Goal: Find specific page/section: Find specific page/section

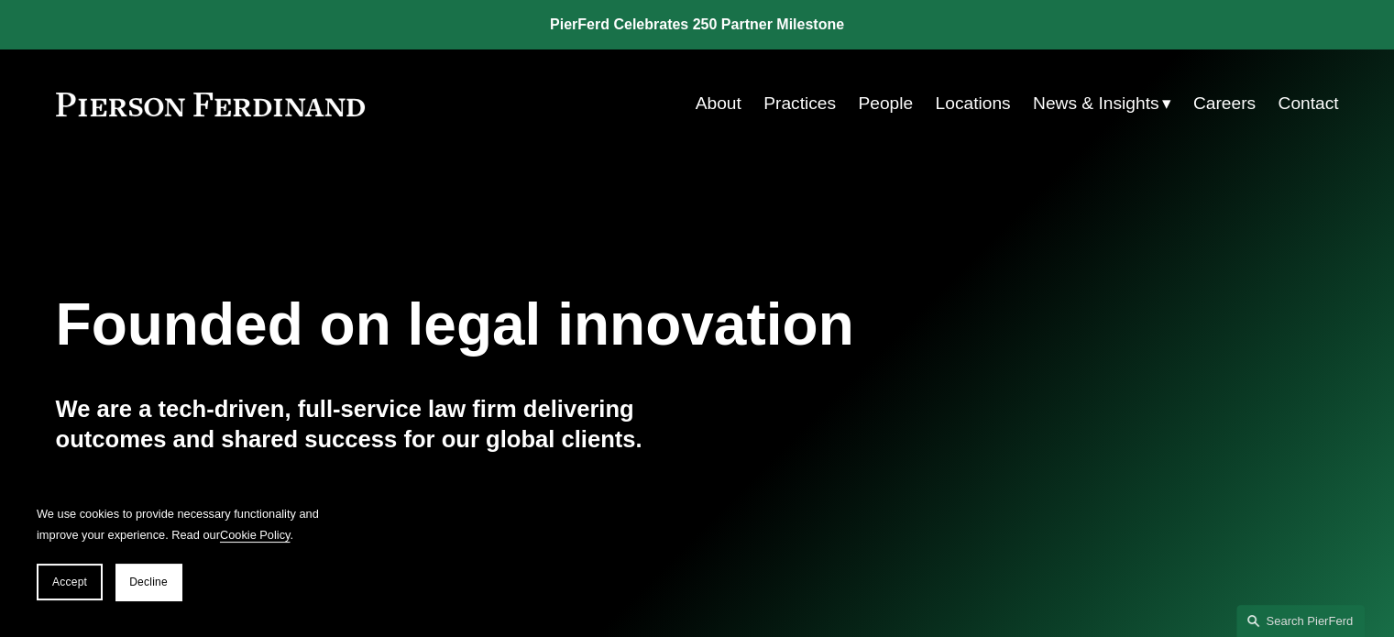
click at [1210, 104] on link "Careers" at bounding box center [1224, 103] width 62 height 35
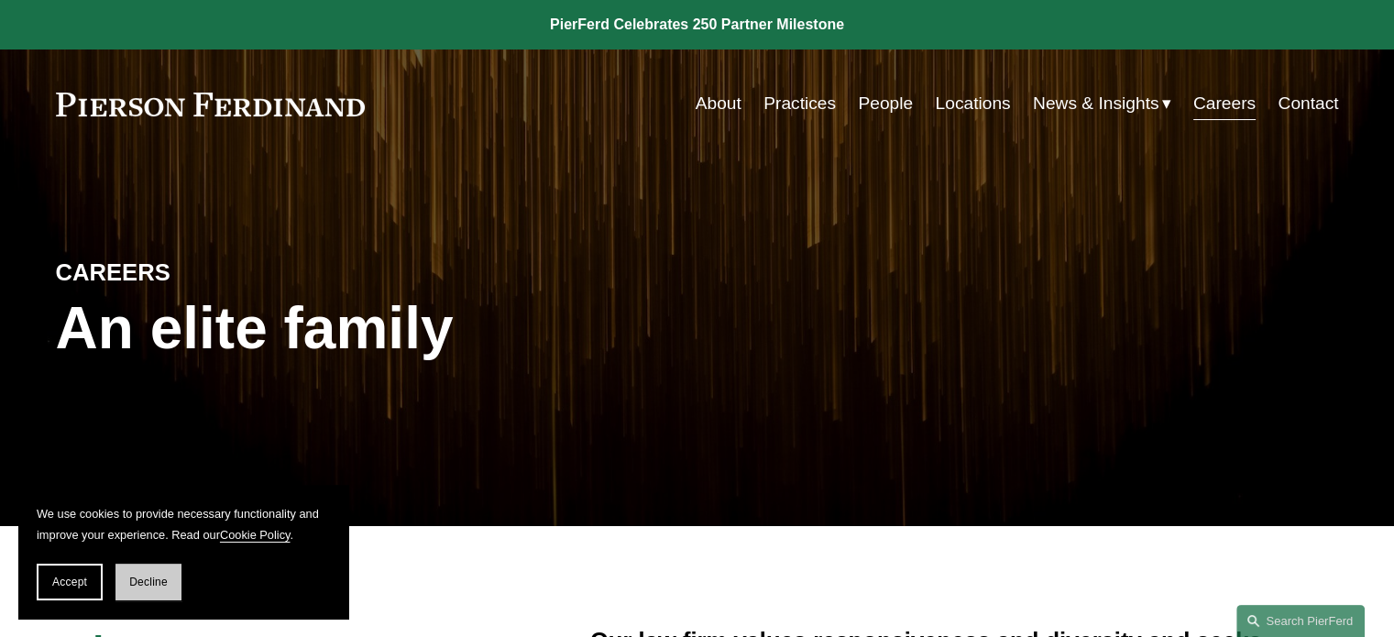
click at [139, 583] on span "Decline" at bounding box center [148, 582] width 38 height 13
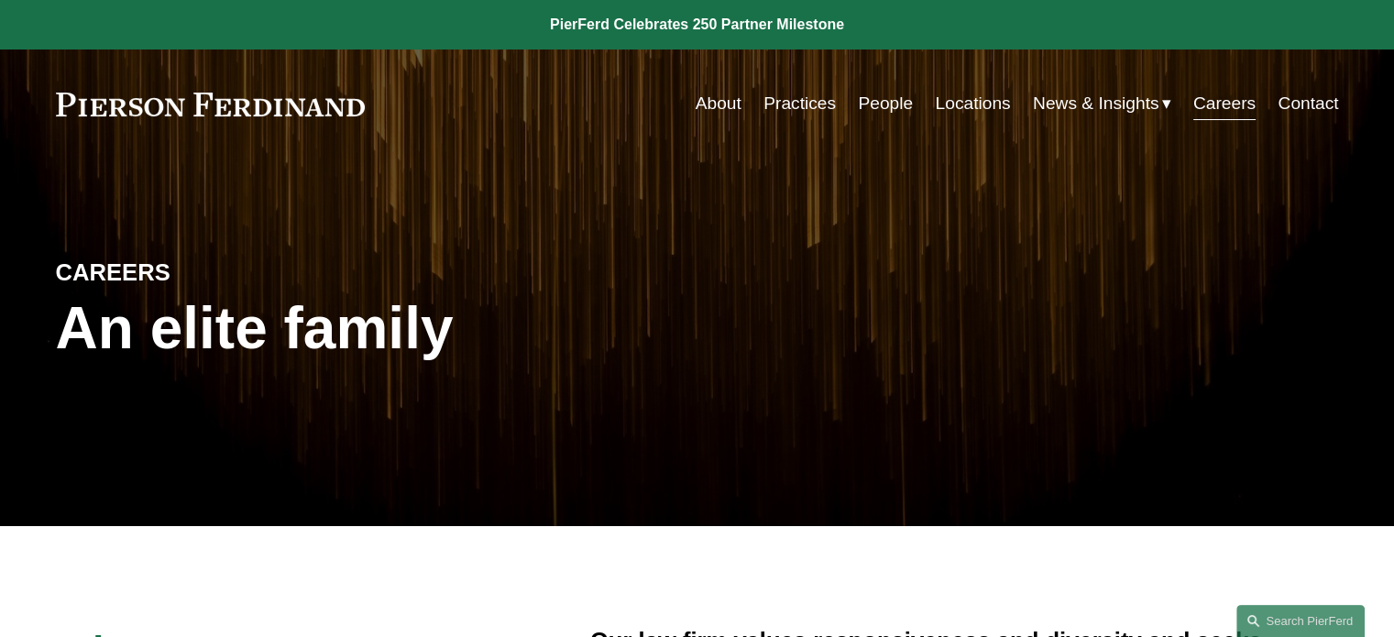
click at [958, 102] on link "Locations" at bounding box center [972, 103] width 75 height 35
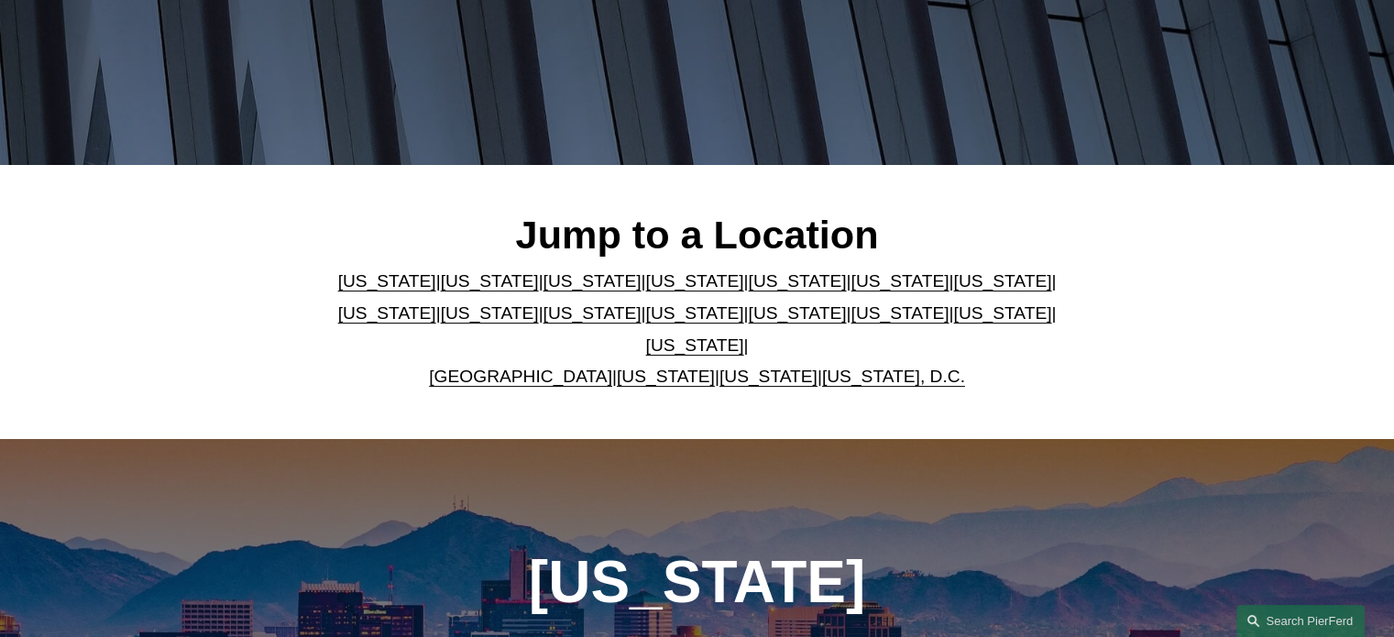
scroll to position [363, 0]
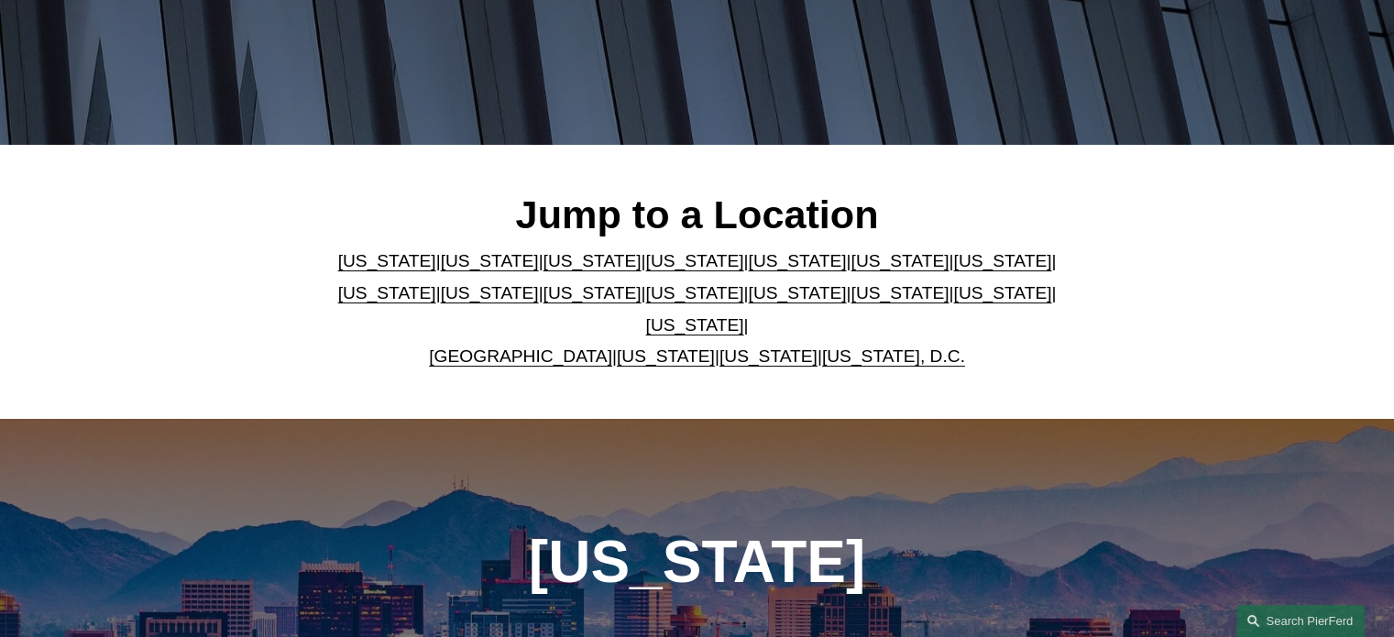
click at [436, 283] on link "[US_STATE]" at bounding box center [387, 292] width 98 height 19
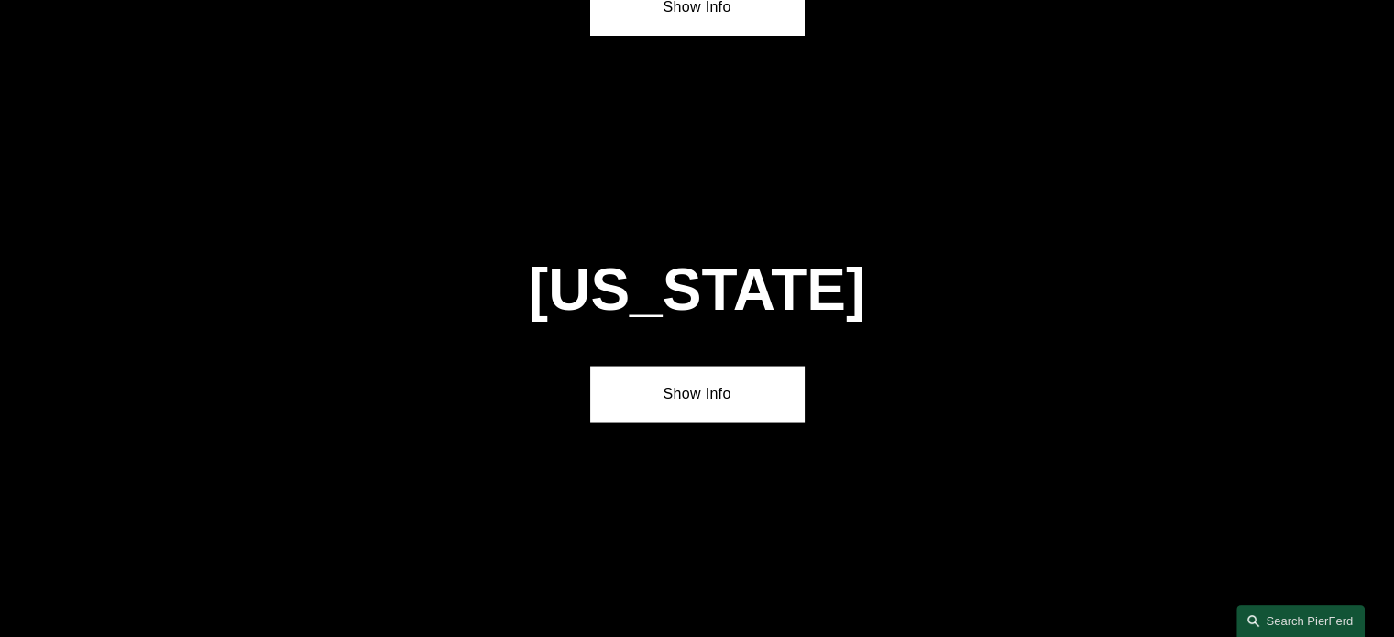
scroll to position [3489, 0]
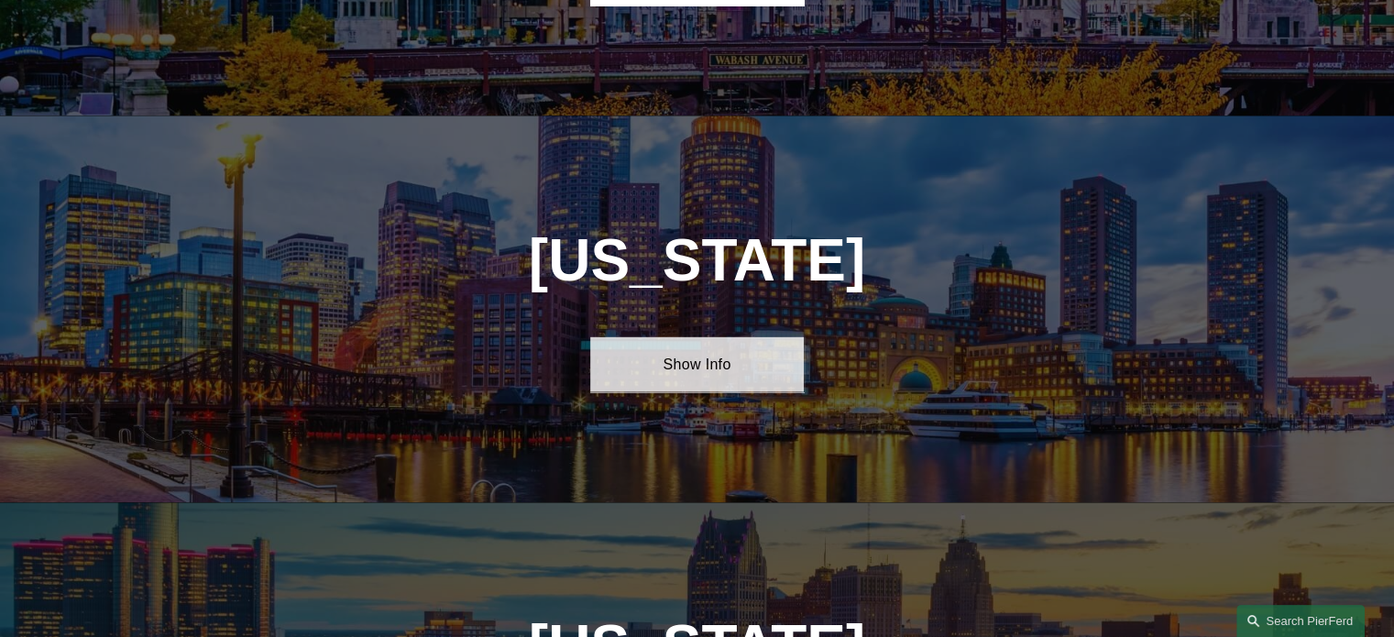
click at [660, 337] on link "Show Info" at bounding box center [697, 364] width 214 height 55
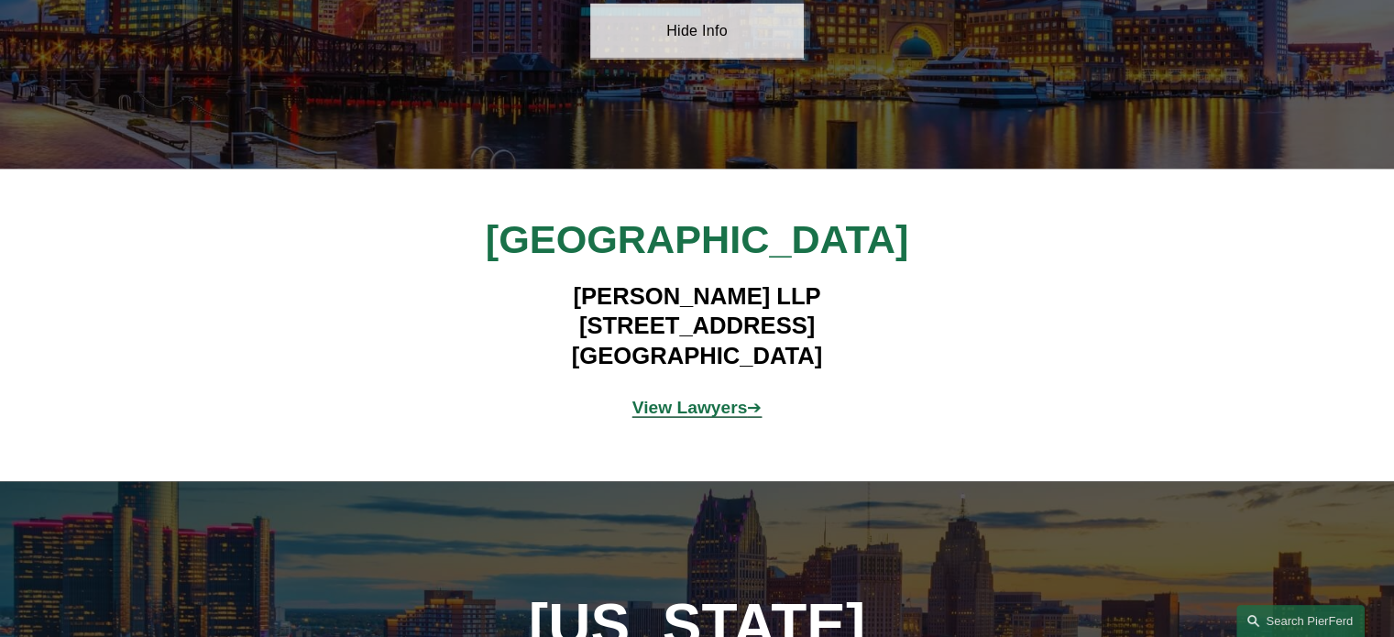
scroll to position [3823, 0]
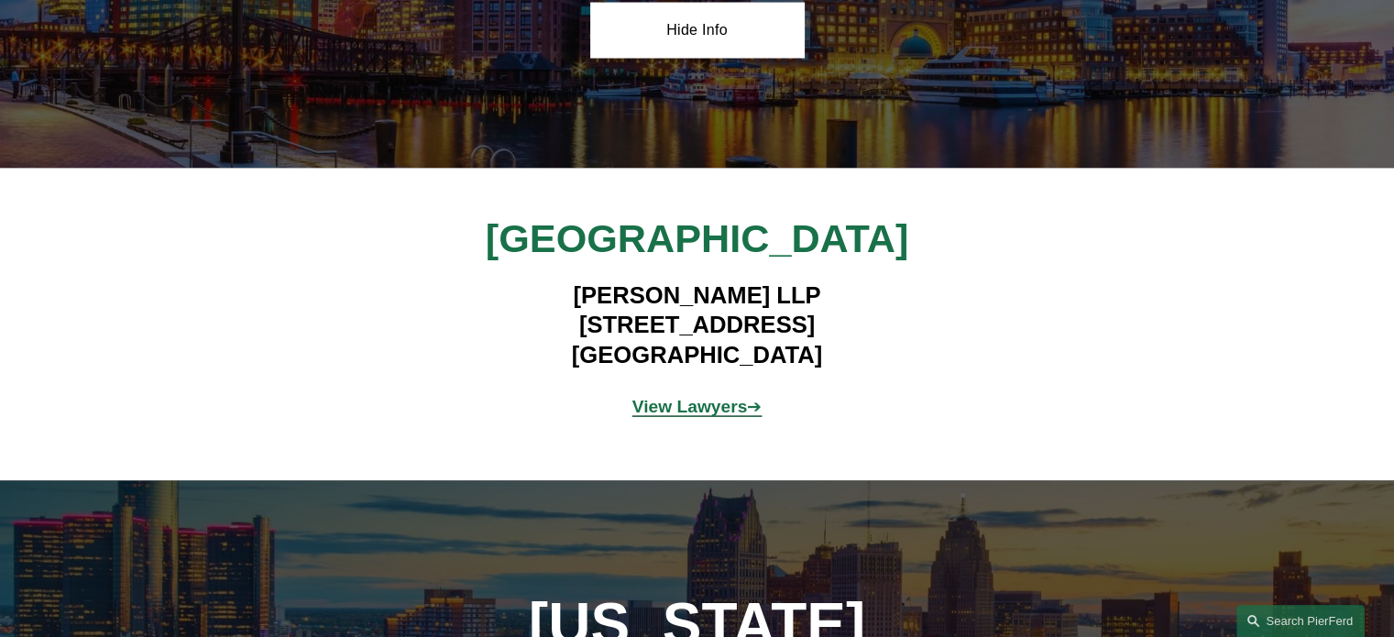
click at [699, 397] on strong "View Lawyers" at bounding box center [689, 406] width 115 height 19
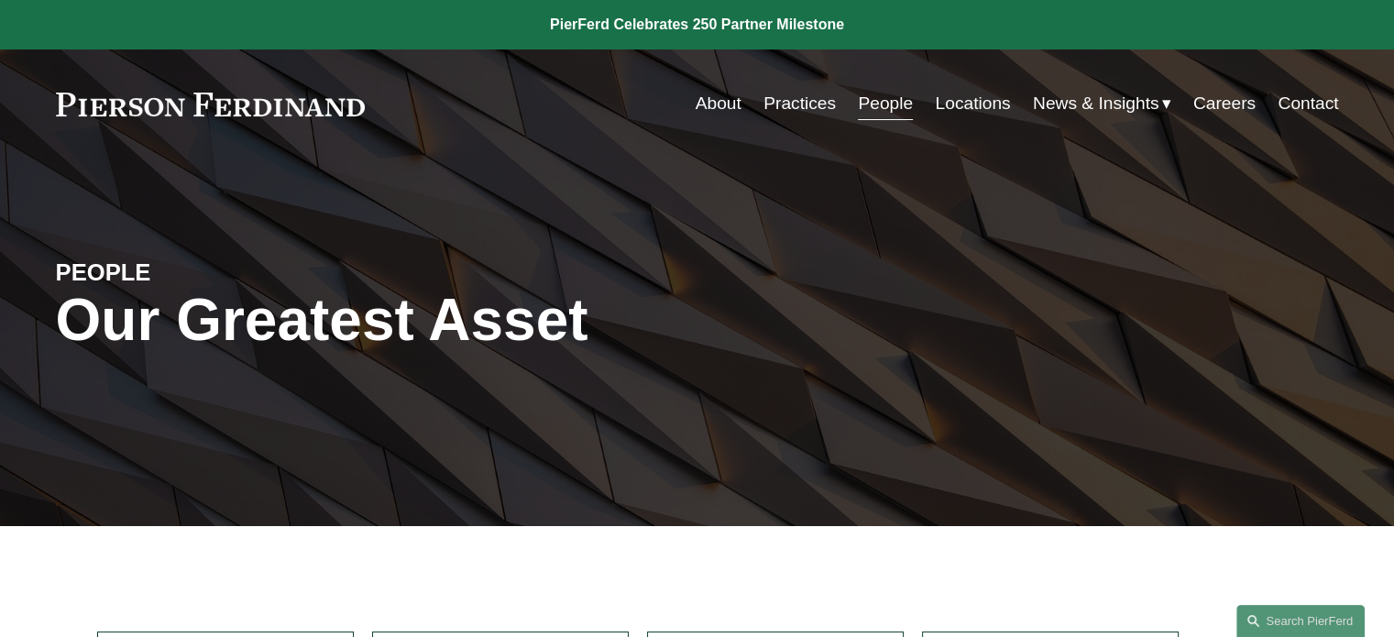
click at [1319, 99] on link "Contact" at bounding box center [1308, 103] width 60 height 35
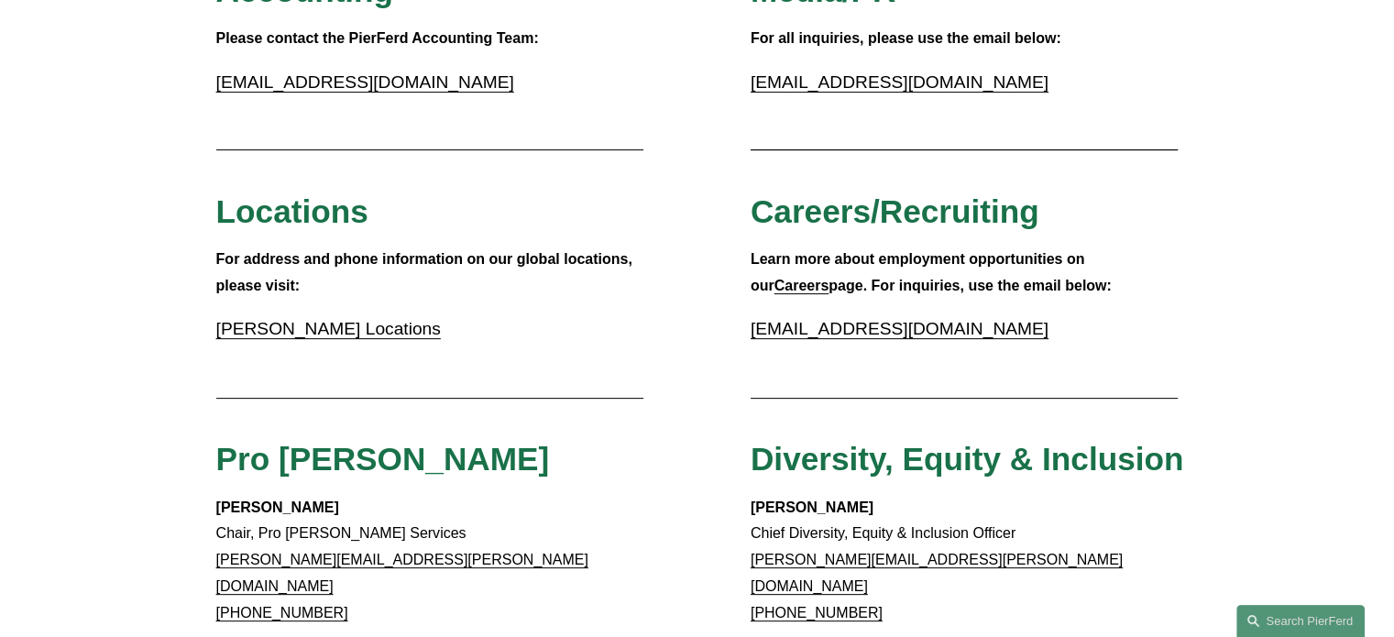
scroll to position [508, 0]
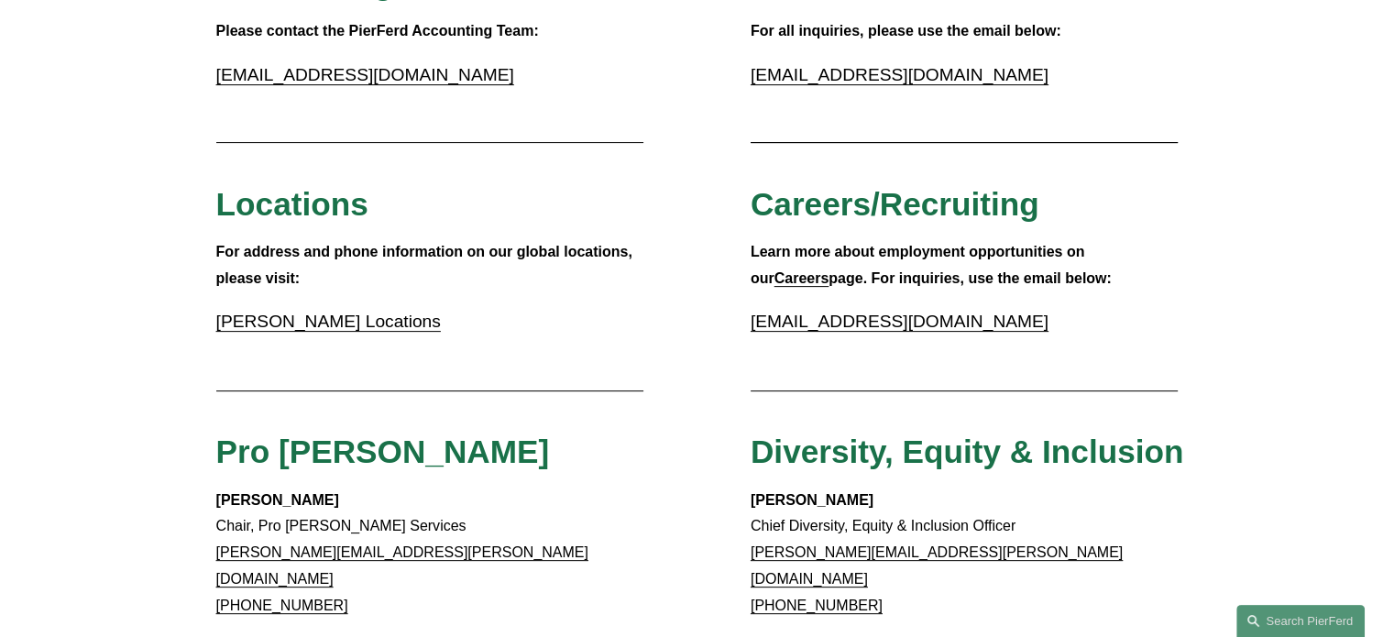
click at [829, 270] on strong "Careers" at bounding box center [801, 278] width 55 height 16
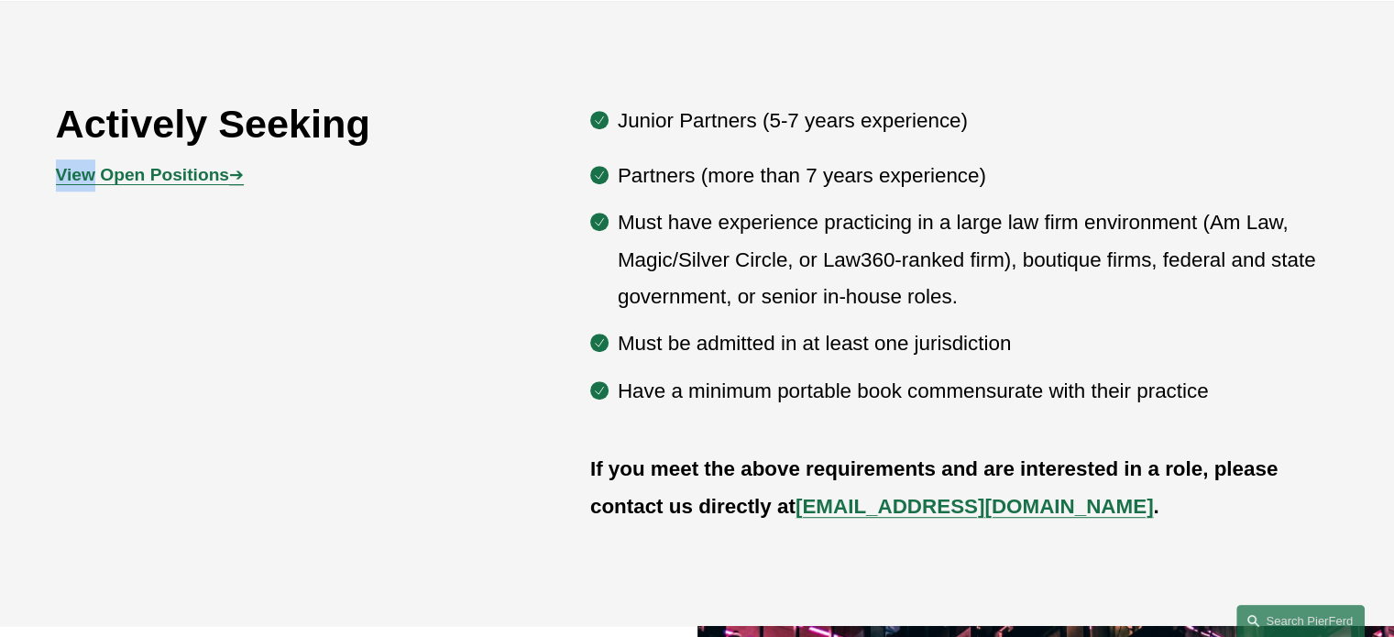
scroll to position [975, 0]
